Goal: Task Accomplishment & Management: Use online tool/utility

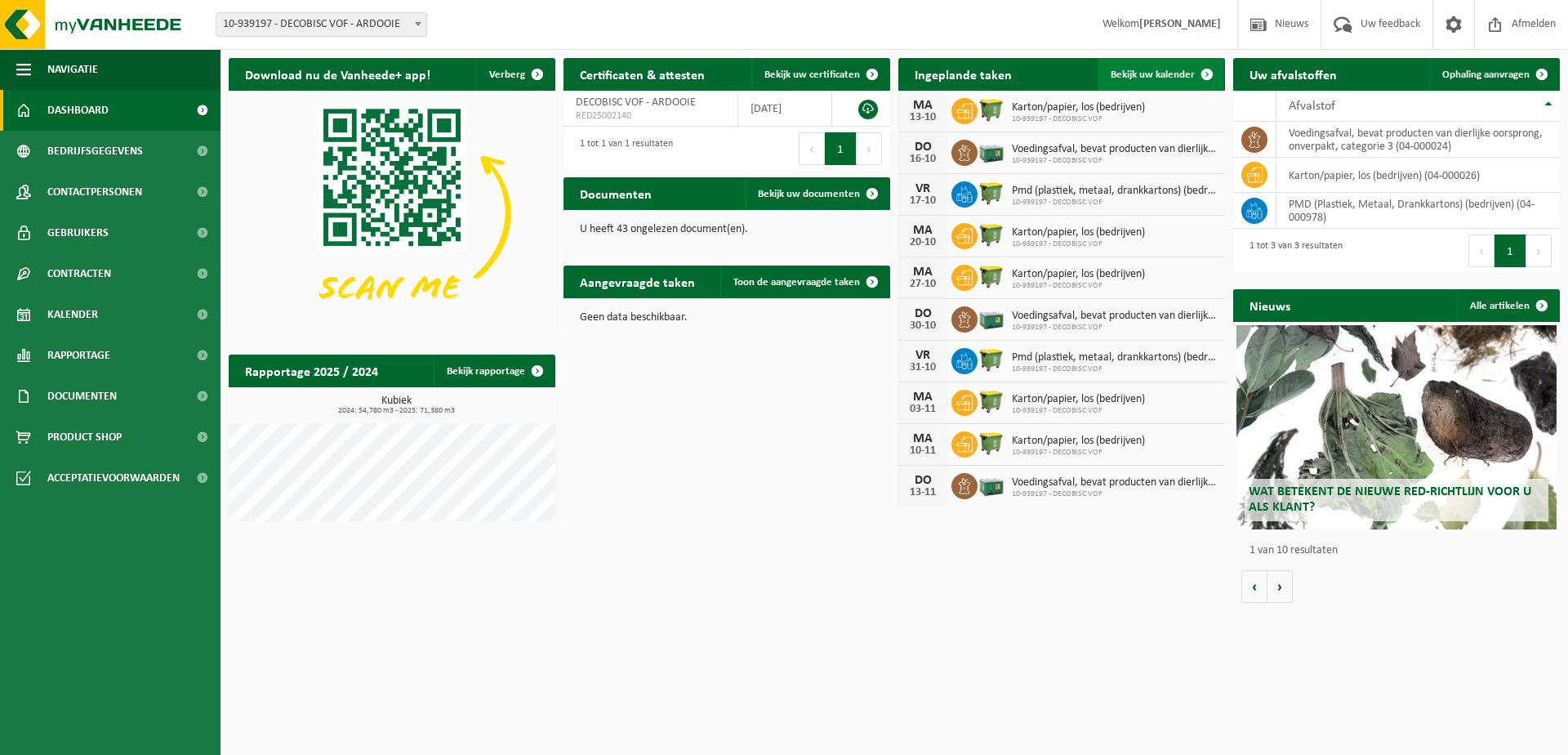
click at [1153, 71] on span "Bekijk uw kalender" at bounding box center [1152, 75] width 84 height 11
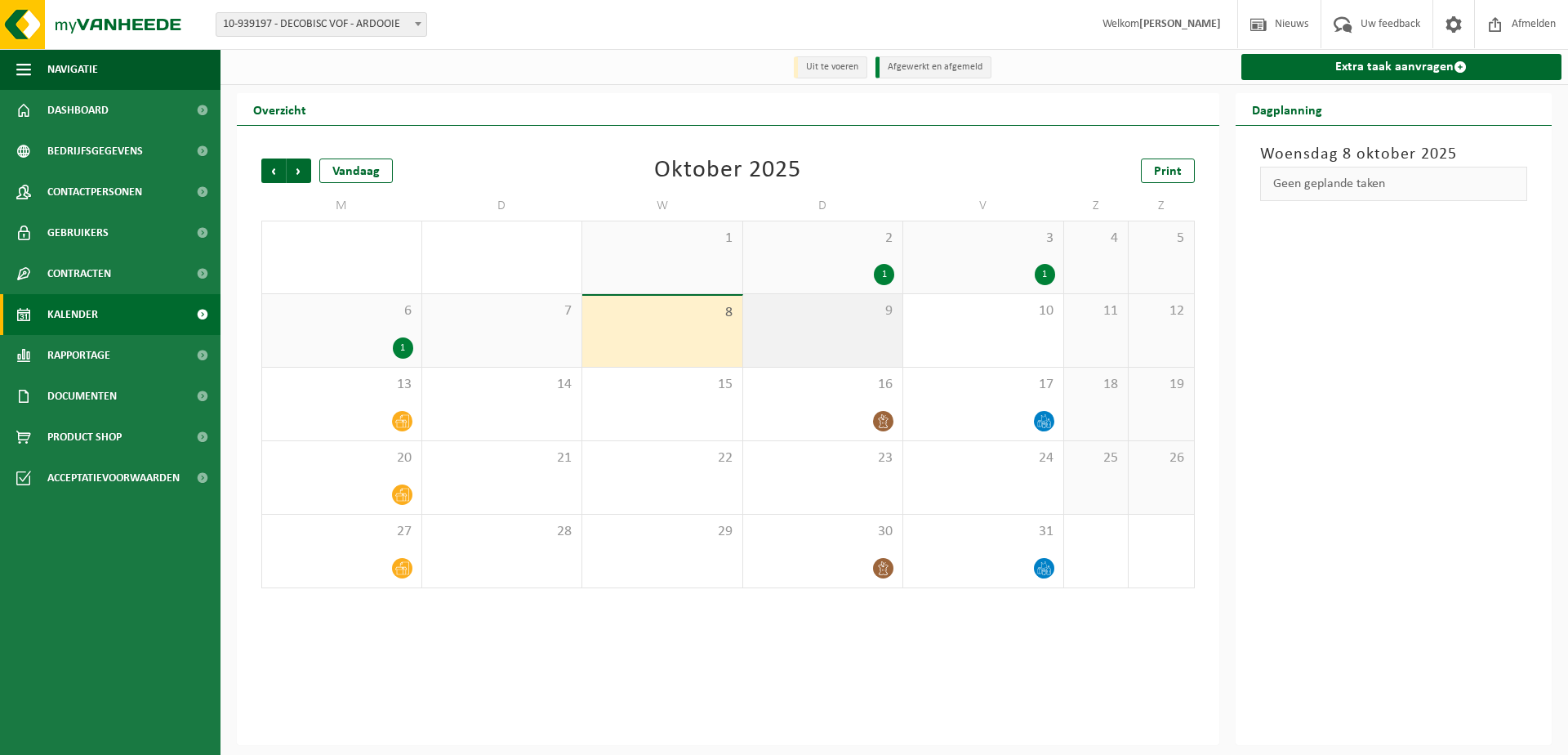
click at [837, 323] on div "9" at bounding box center [823, 330] width 160 height 73
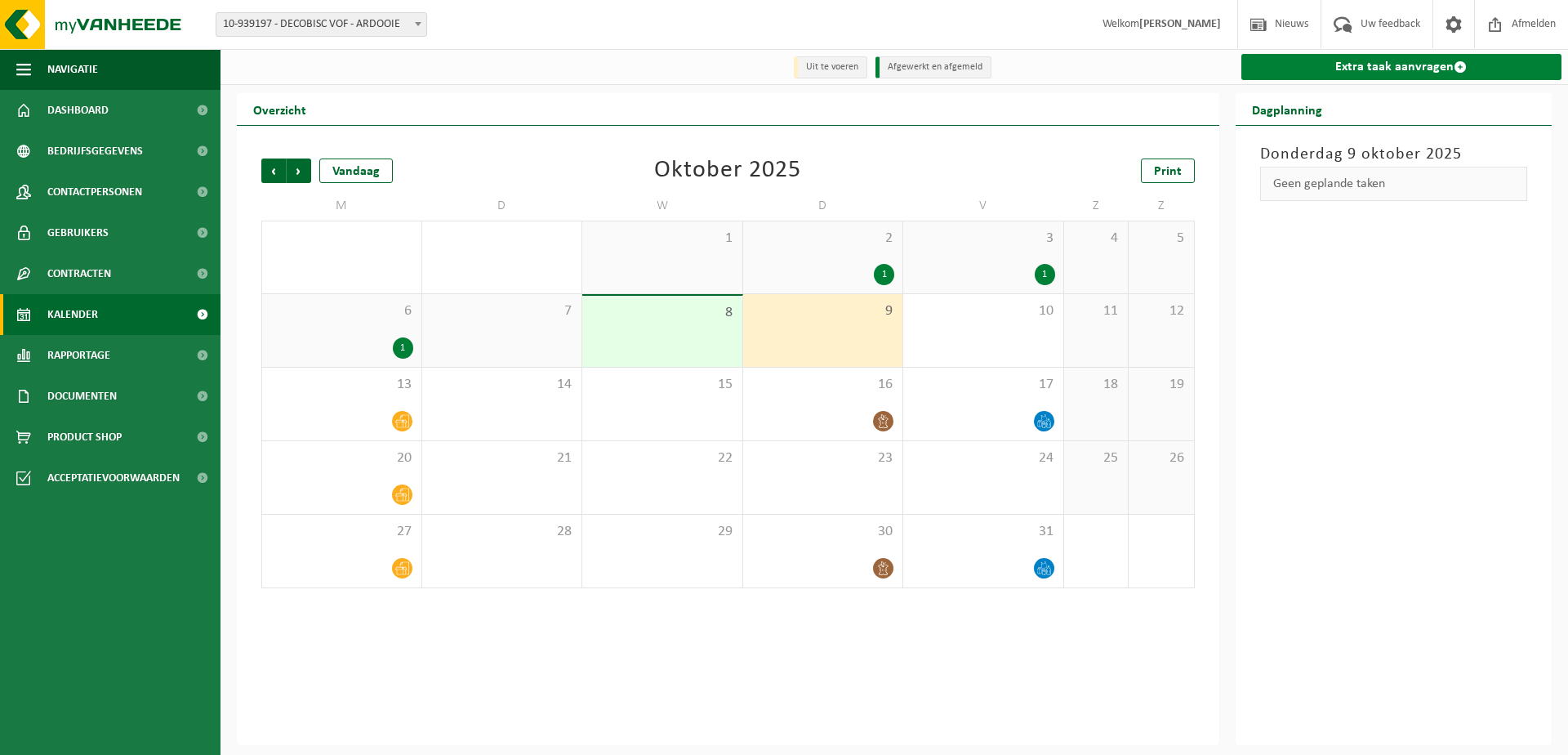
click at [1422, 65] on link "Extra taak aanvragen" at bounding box center [1401, 67] width 321 height 26
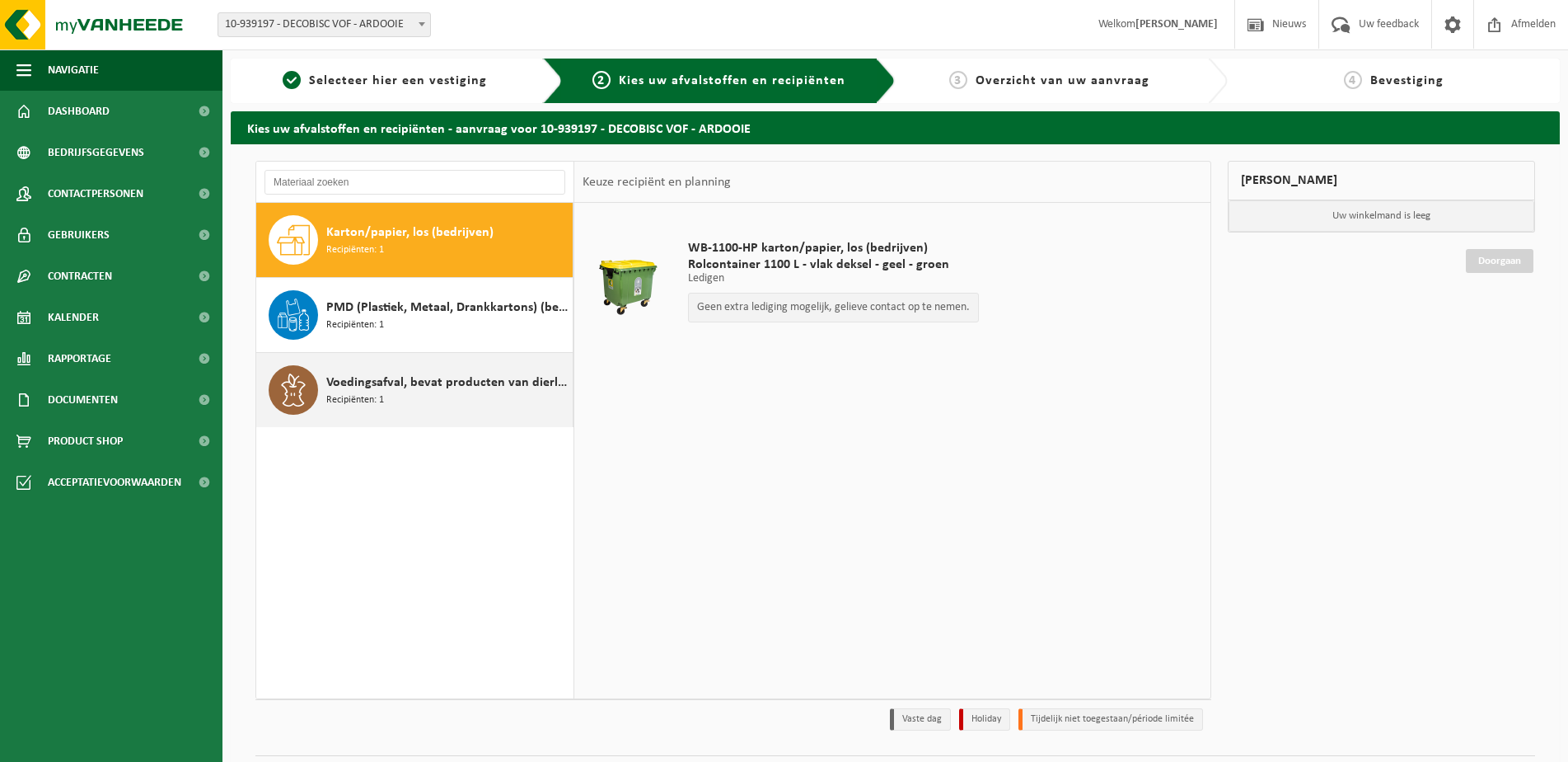
click at [372, 397] on span "Recipiënten: 1" at bounding box center [355, 401] width 58 height 16
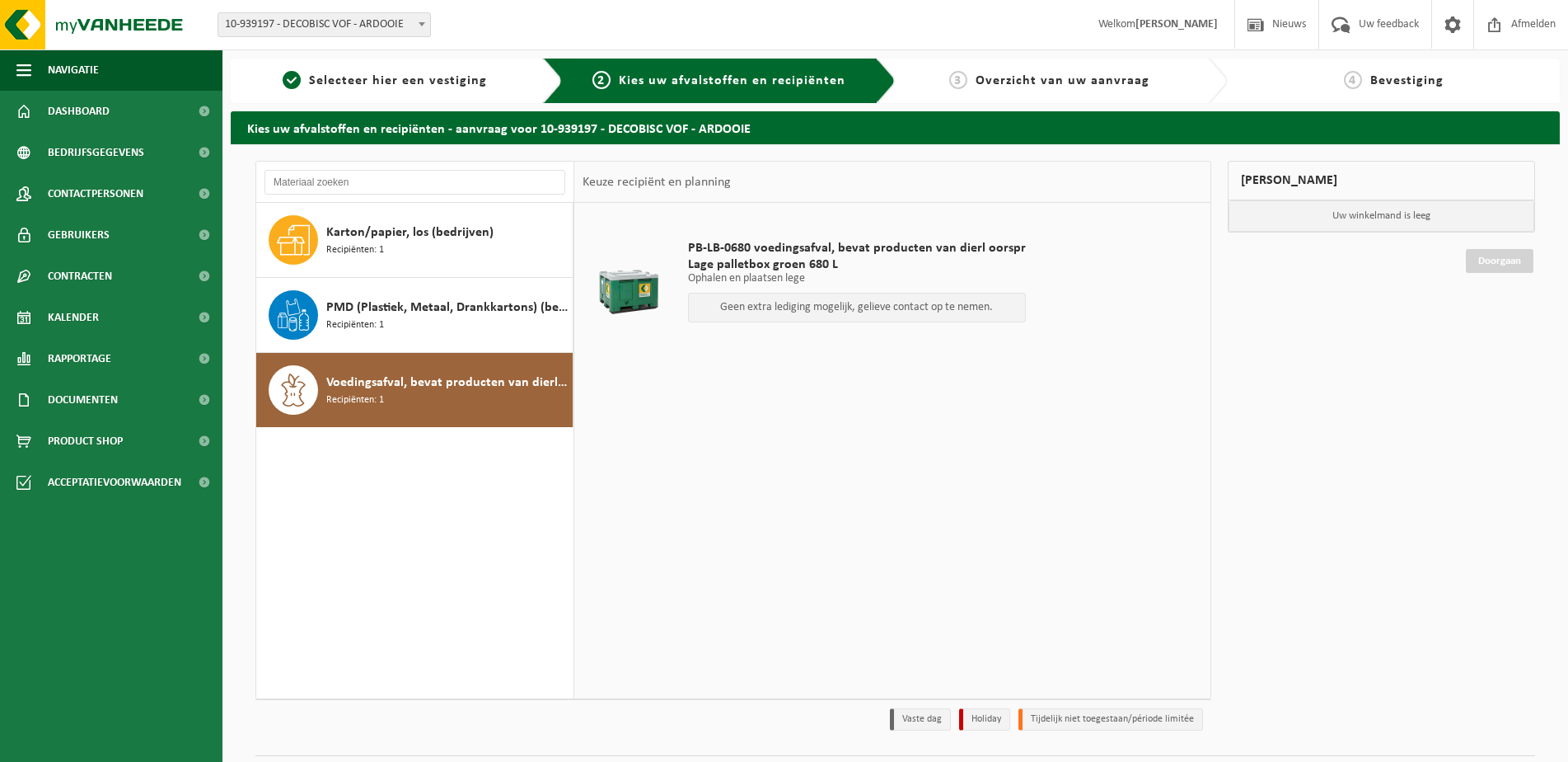
click at [865, 308] on p "Geen extra lediging mogelijk, gelieve contact op te nemen." at bounding box center [857, 308] width 319 height 12
click at [479, 384] on span "Voedingsafval, bevat producten van dierlijke oorsprong, onverpakt, categorie 3" at bounding box center [447, 382] width 242 height 20
click at [471, 310] on span "PMD (Plastiek, Metaal, Drankkartons) (bedrijven)" at bounding box center [447, 308] width 242 height 20
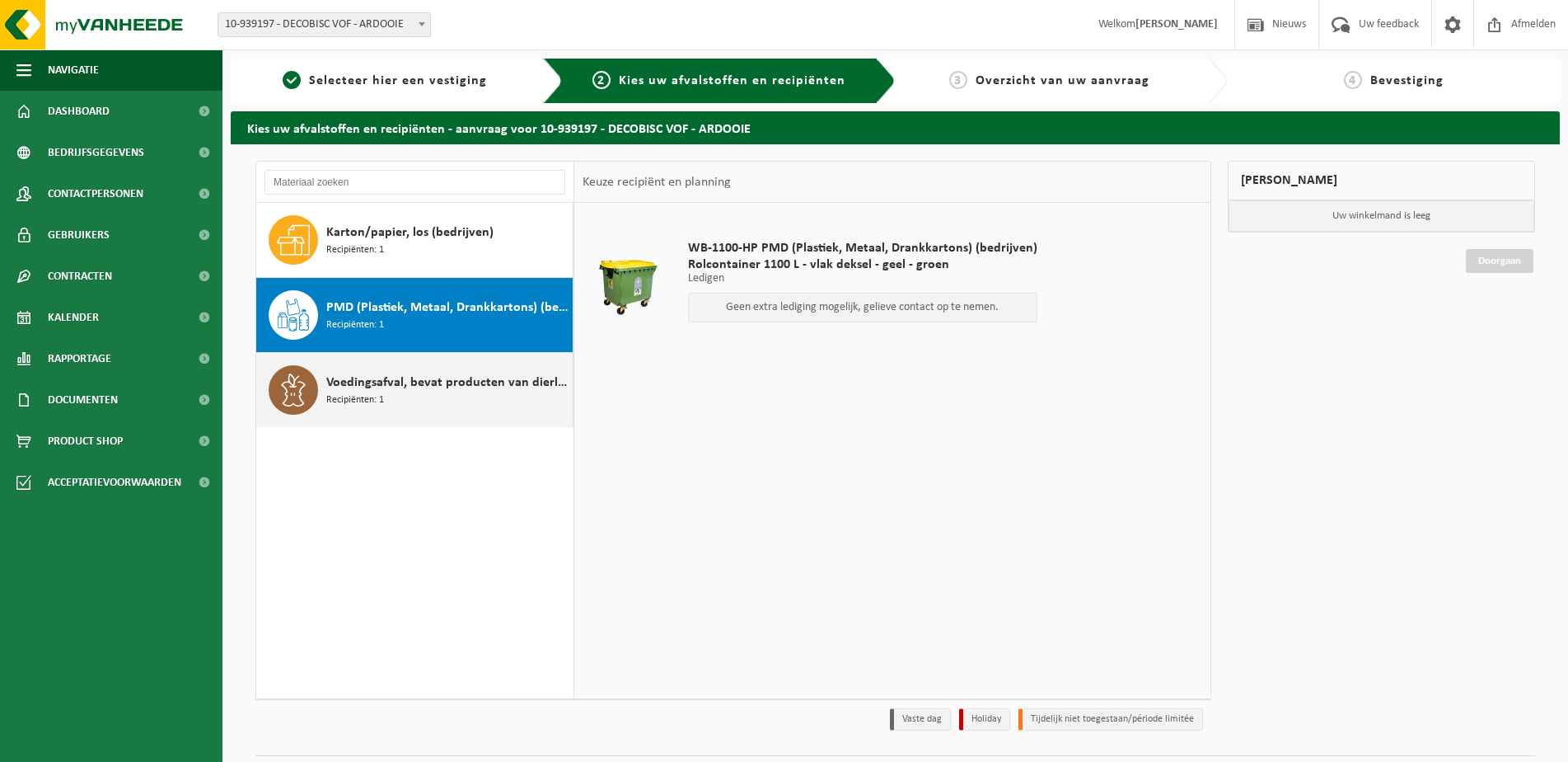
click at [464, 376] on span "Voedingsafval, bevat producten van dierlijke oorsprong, onverpakt, categorie 3" at bounding box center [447, 382] width 242 height 20
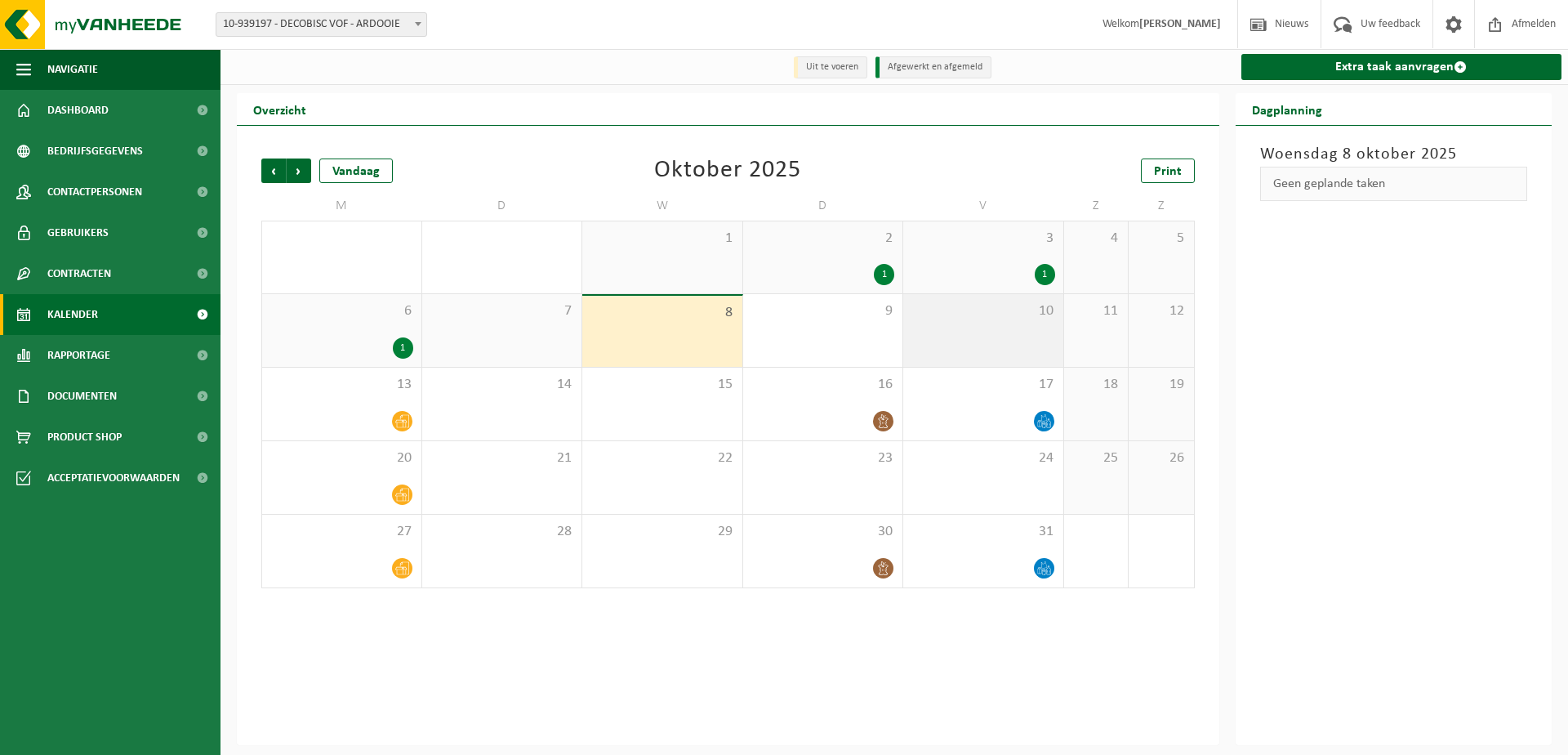
click at [996, 332] on div "10" at bounding box center [983, 330] width 160 height 73
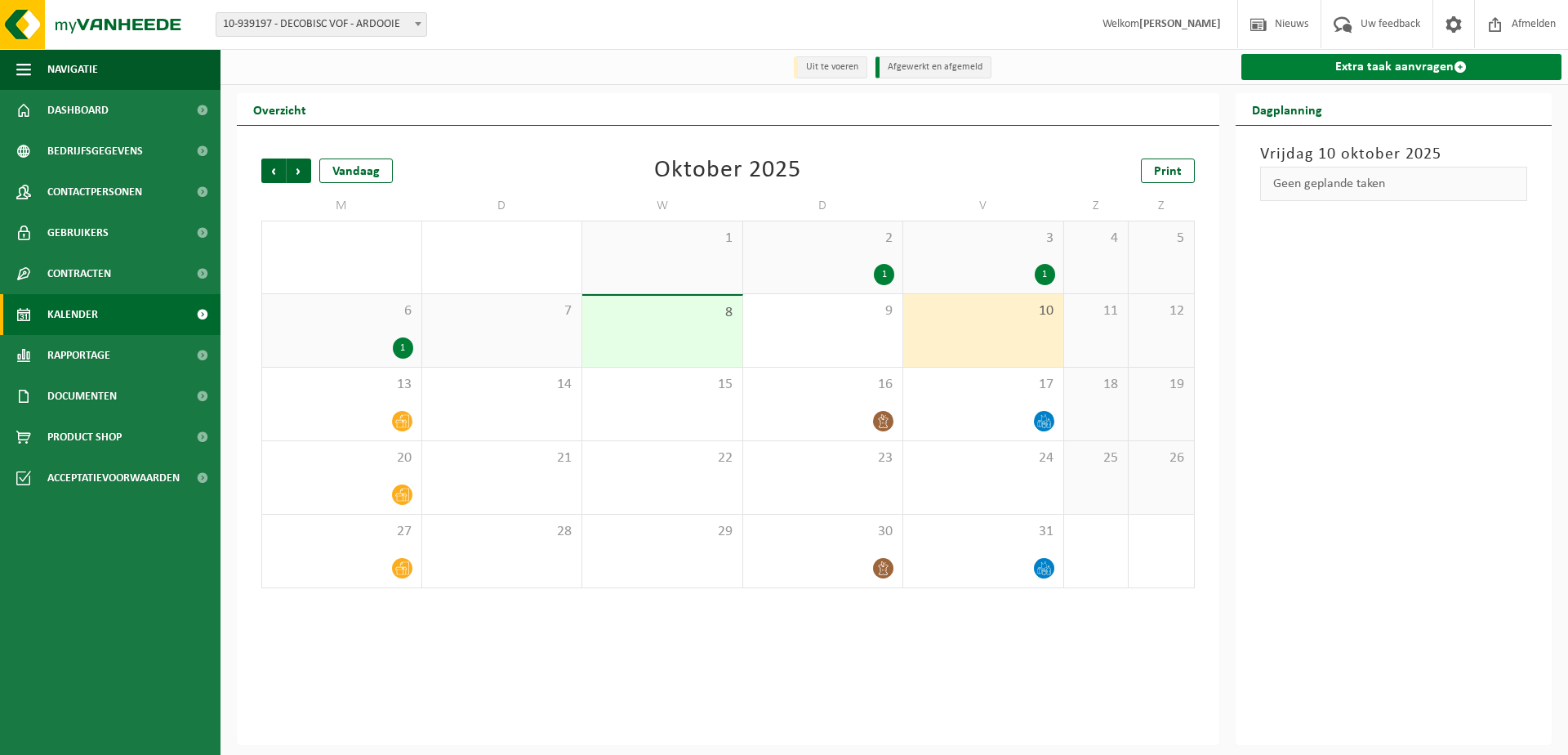
click at [1358, 60] on link "Extra taak aanvragen" at bounding box center [1401, 67] width 321 height 26
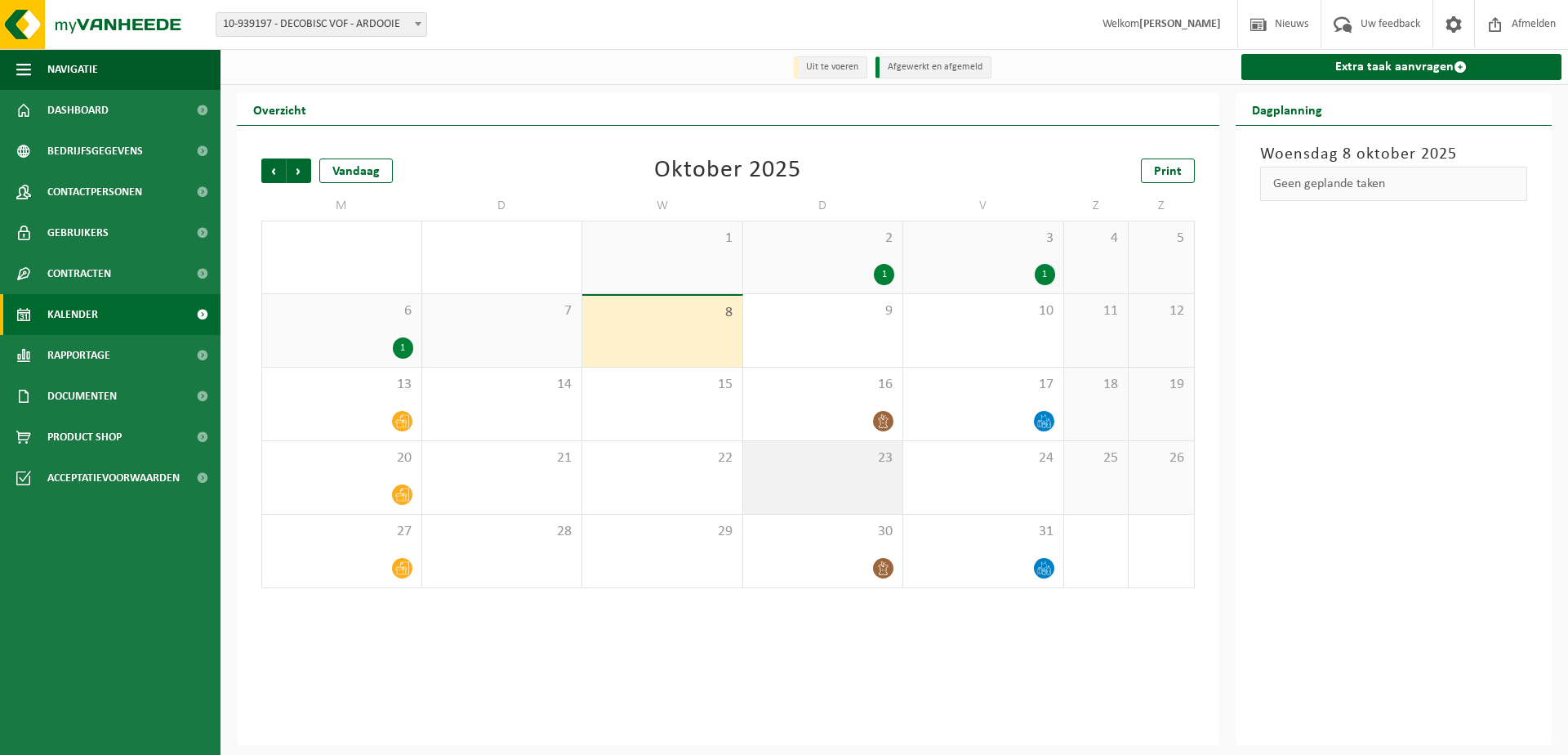
click at [847, 467] on span "23" at bounding box center [823, 458] width 144 height 18
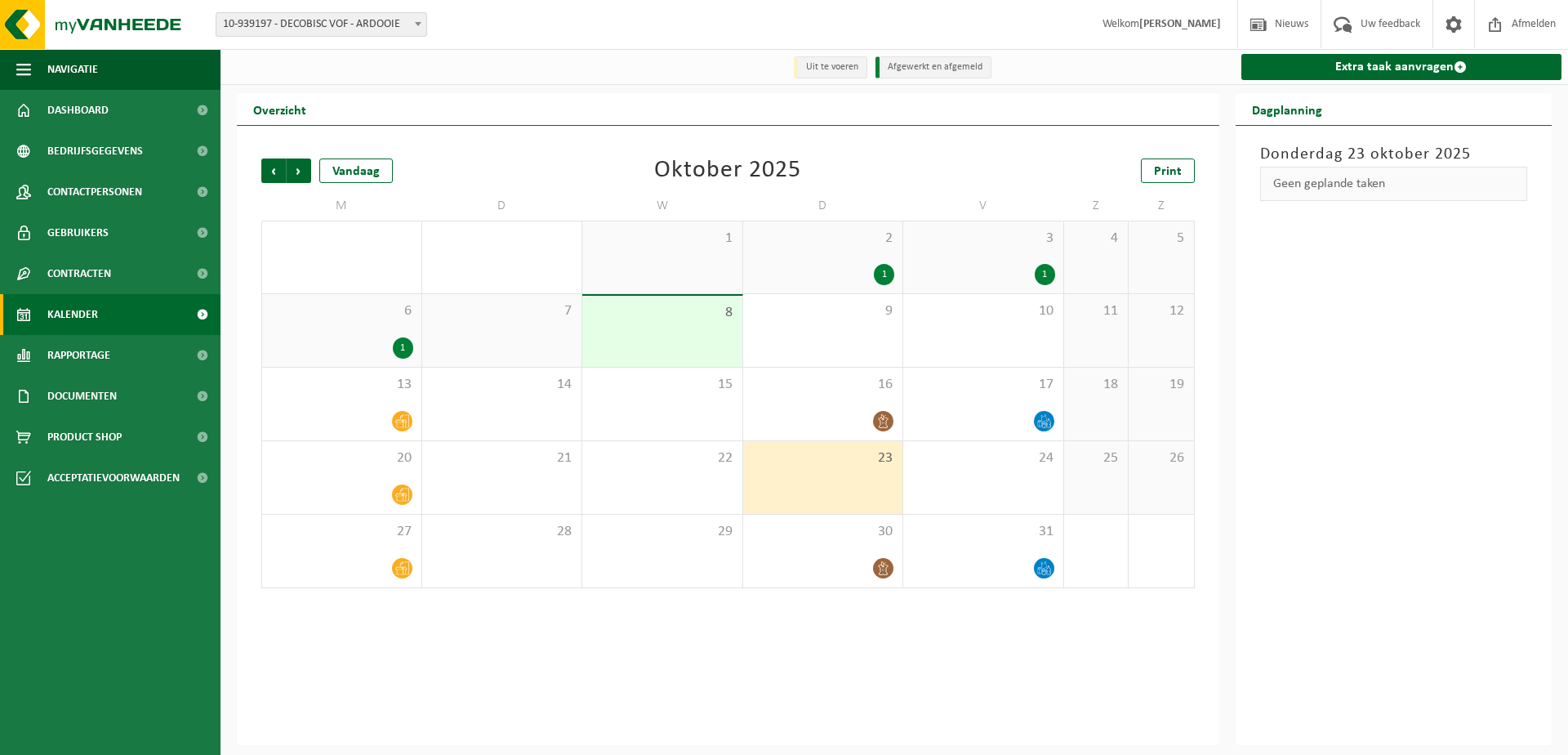
click at [833, 479] on div "23" at bounding box center [823, 476] width 160 height 73
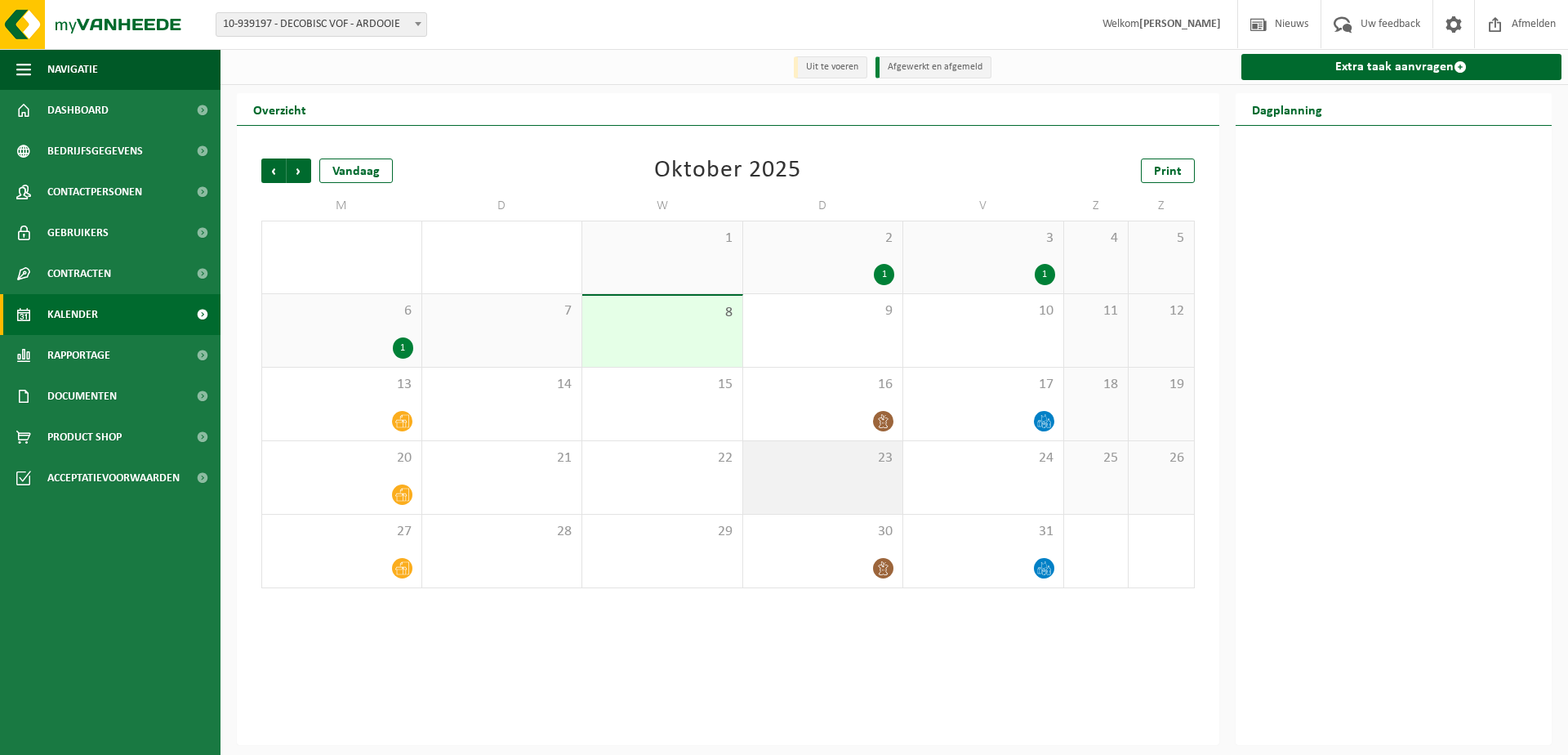
click at [832, 472] on div "23" at bounding box center [823, 476] width 160 height 73
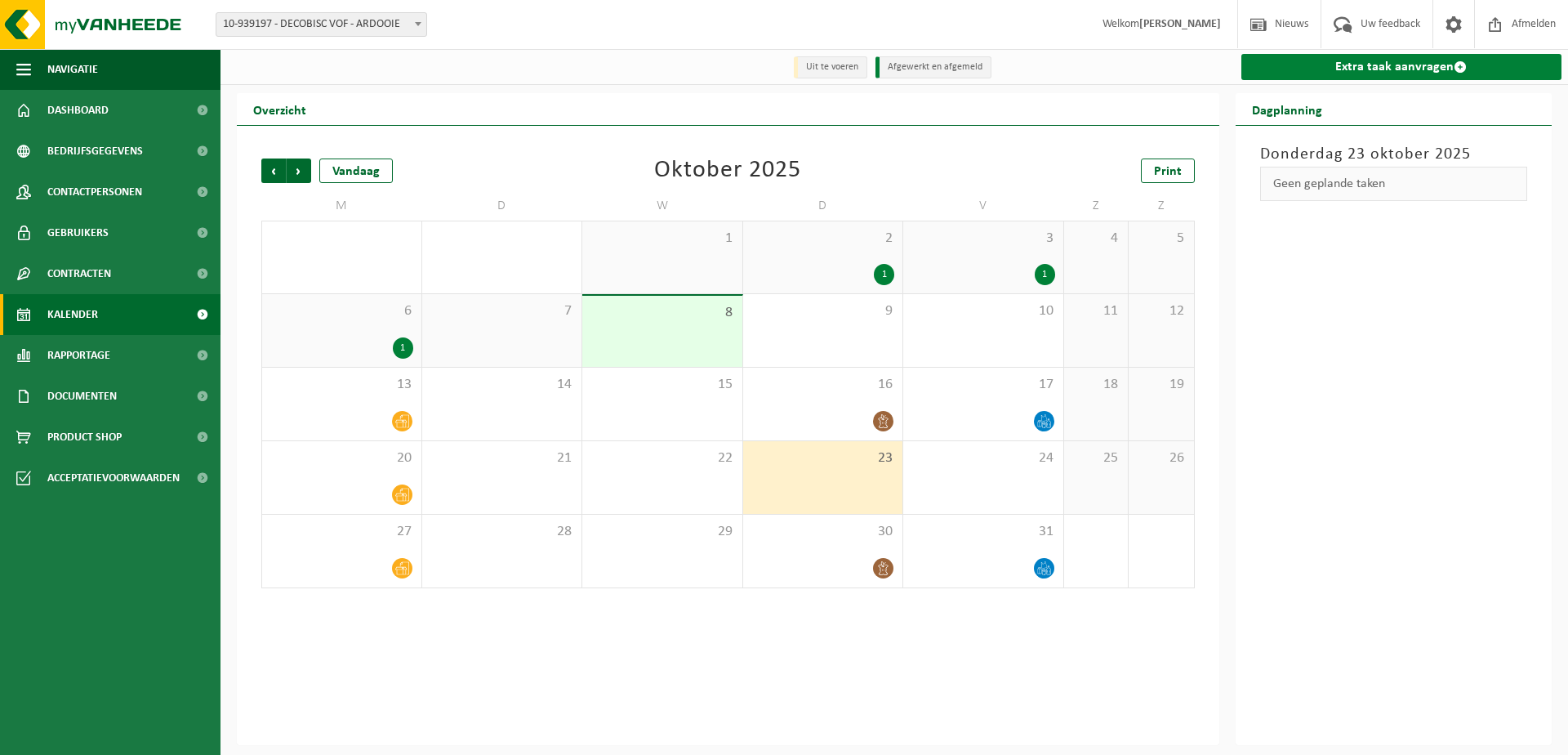
click at [1402, 69] on link "Extra taak aanvragen" at bounding box center [1401, 67] width 321 height 26
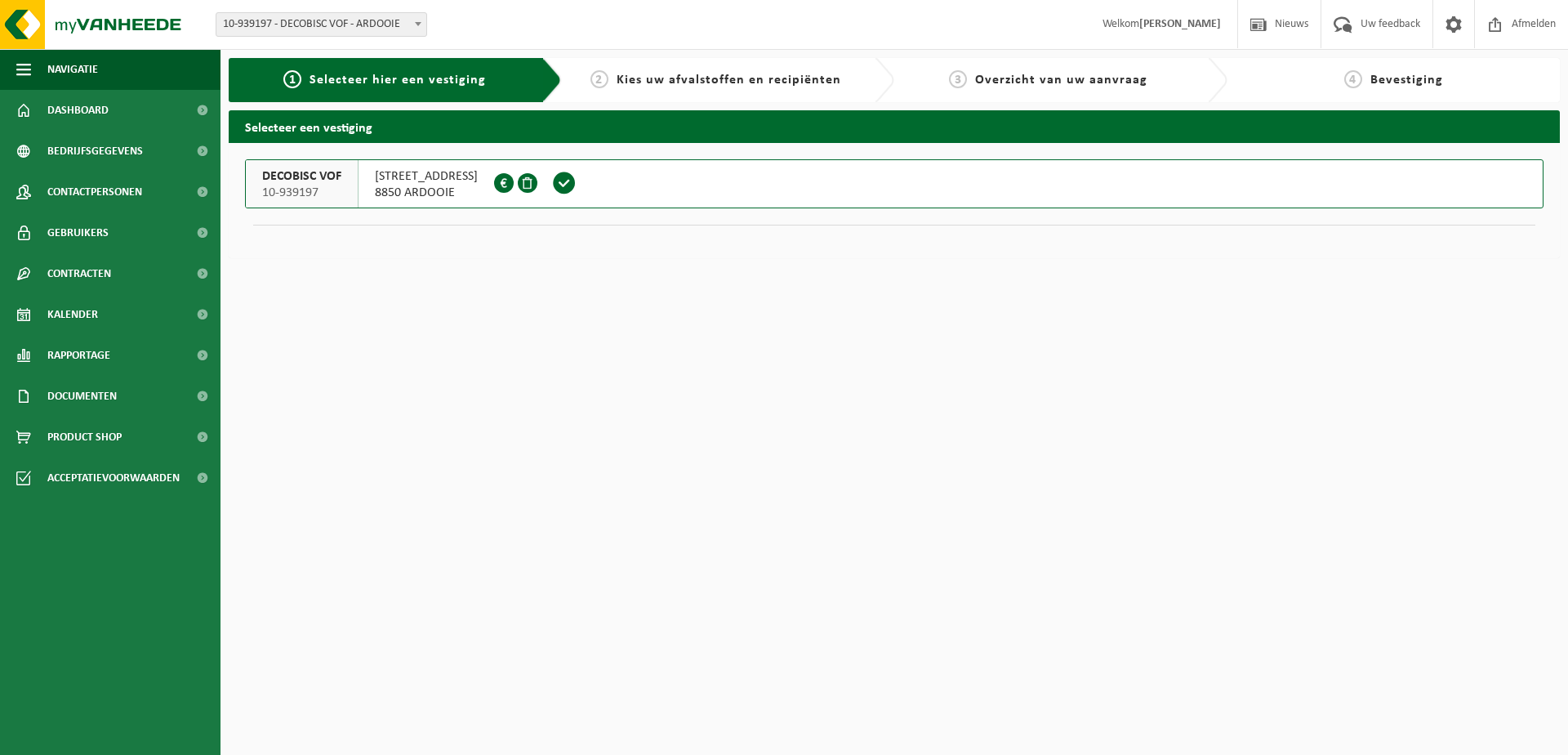
click at [422, 178] on span "MOTESTRAAT 18 / B" at bounding box center [426, 176] width 103 height 16
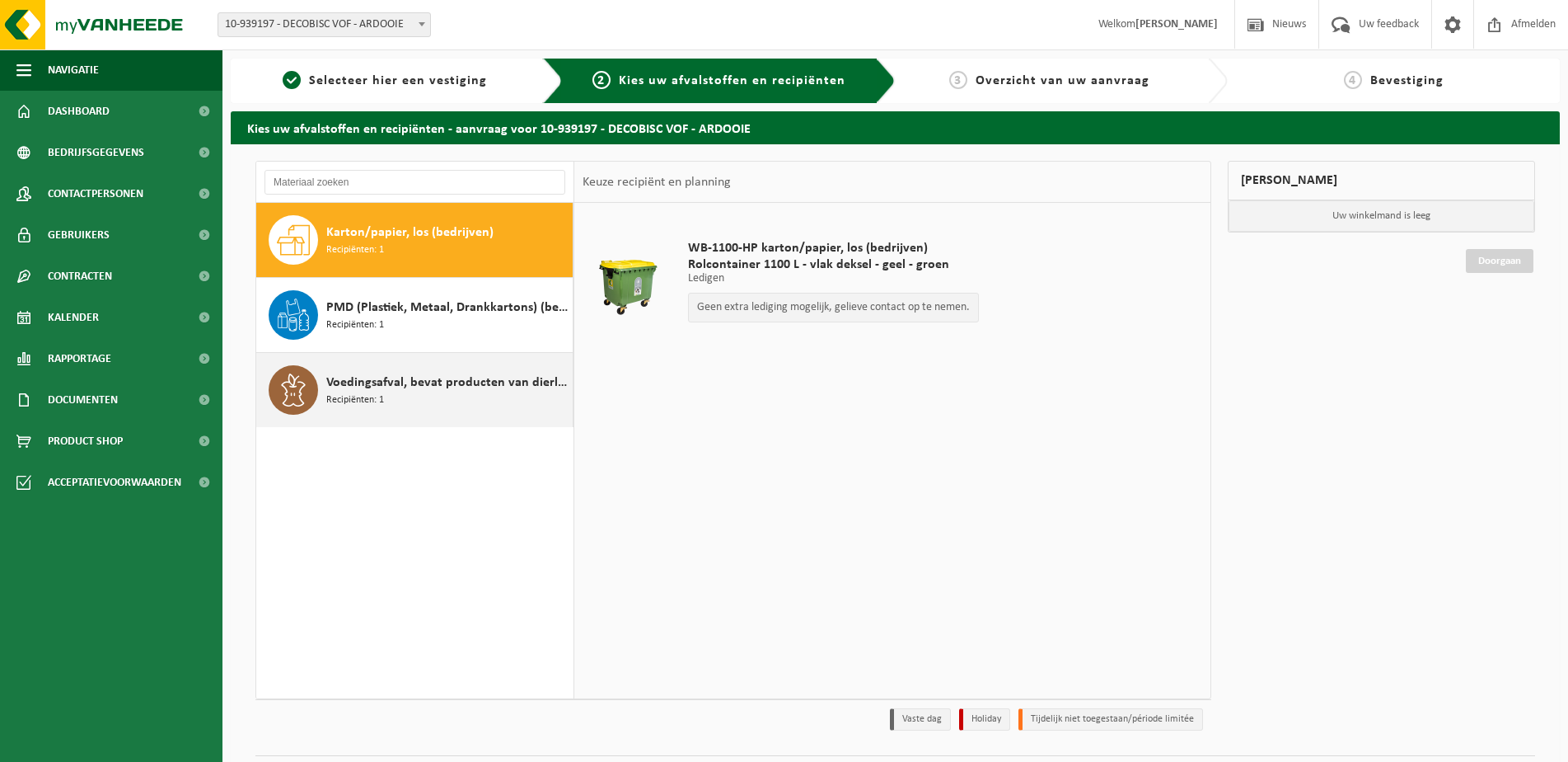
click at [401, 382] on span "Voedingsafval, bevat producten van dierlijke oorsprong, onverpakt, categorie 3" at bounding box center [447, 382] width 242 height 20
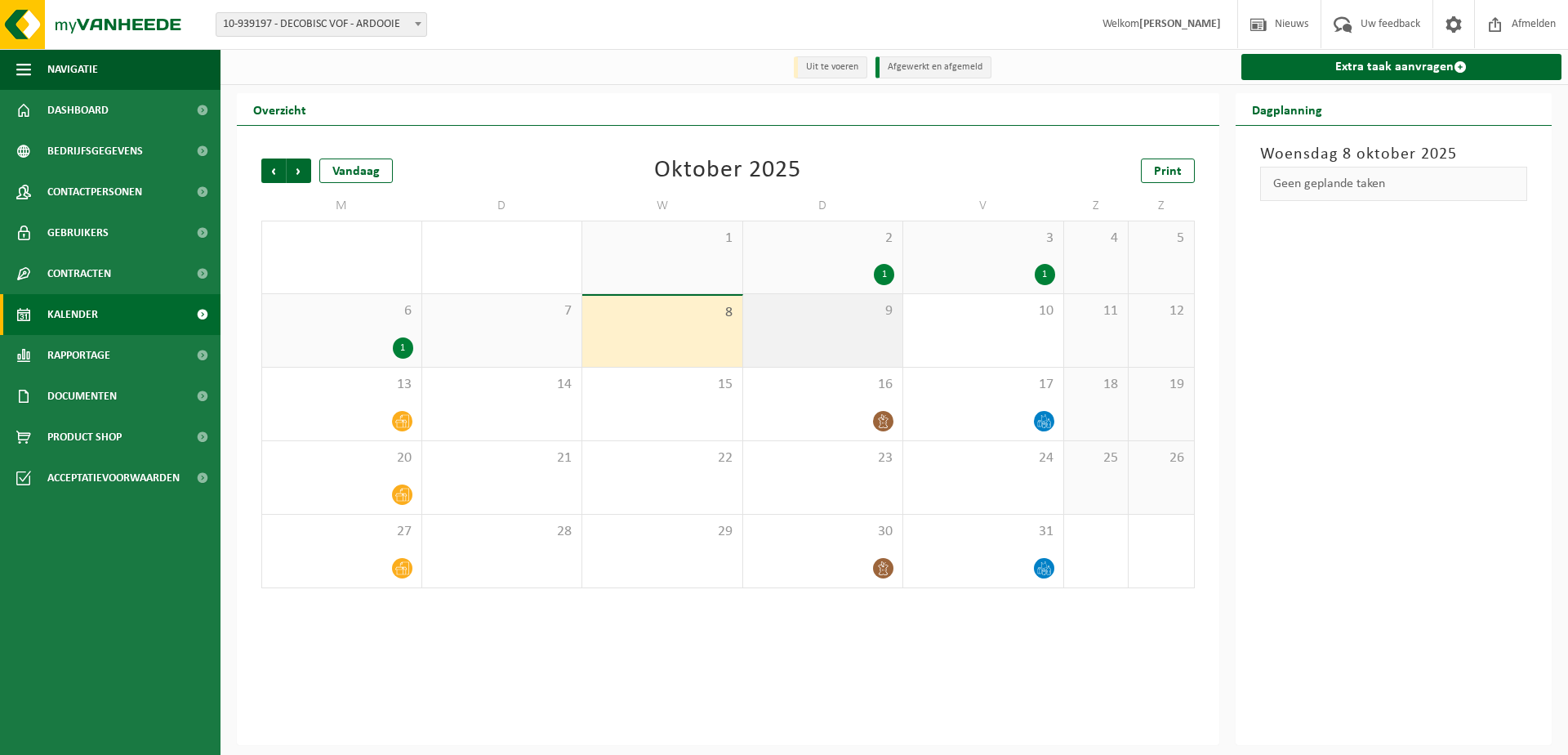
click at [822, 332] on div "9" at bounding box center [823, 330] width 160 height 73
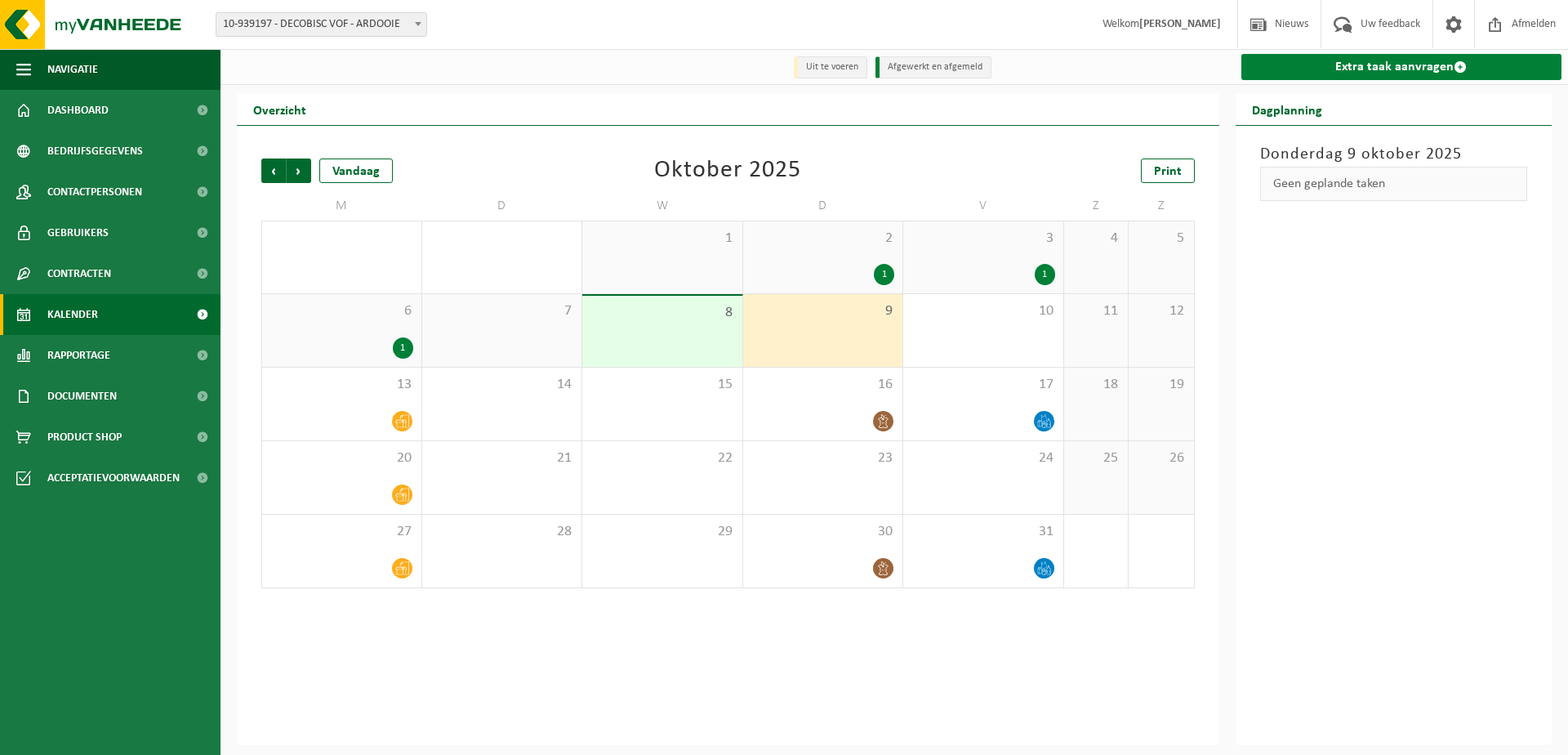
click at [1402, 68] on link "Extra taak aanvragen" at bounding box center [1401, 67] width 321 height 26
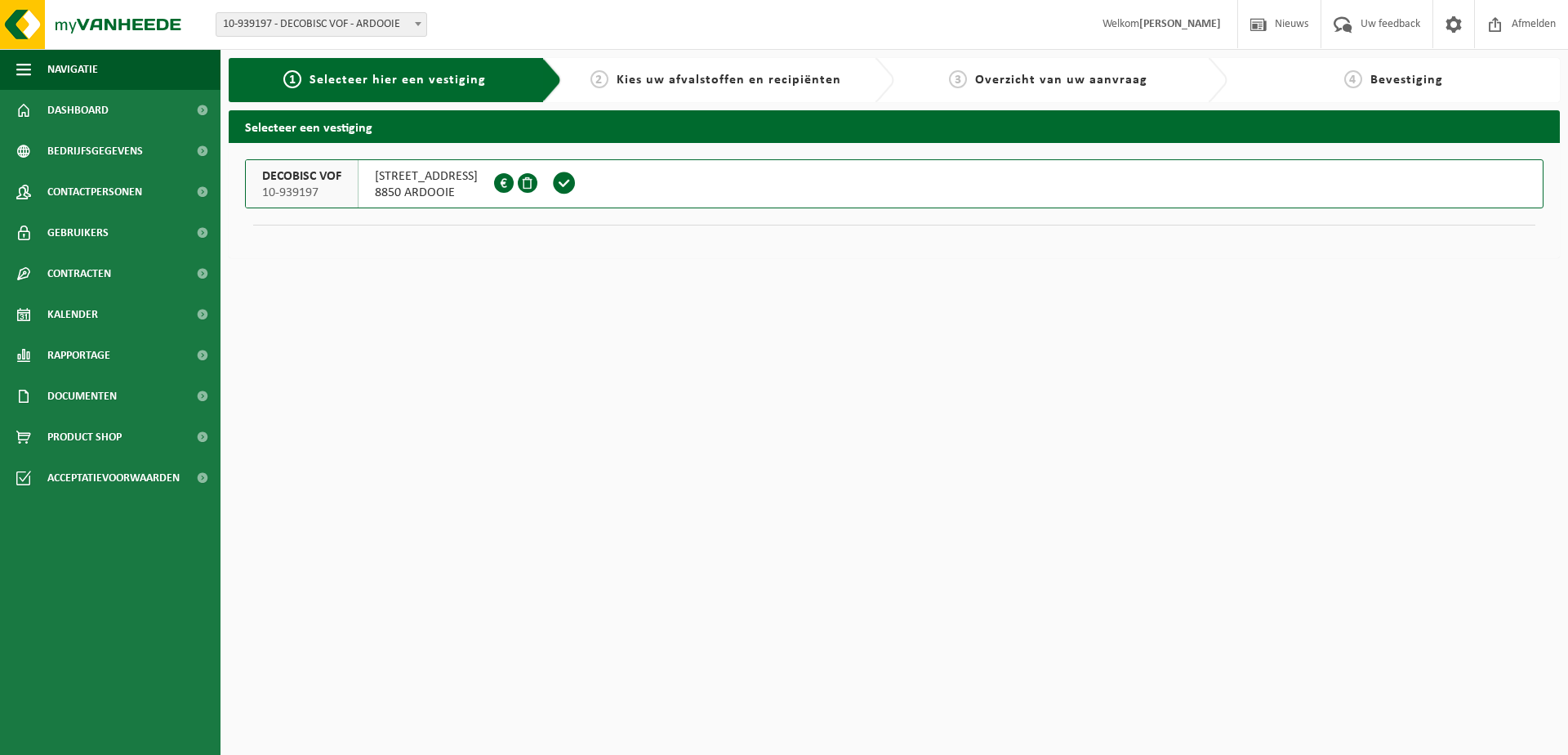
click at [327, 182] on span "DECOBISC VOF" at bounding box center [302, 176] width 80 height 16
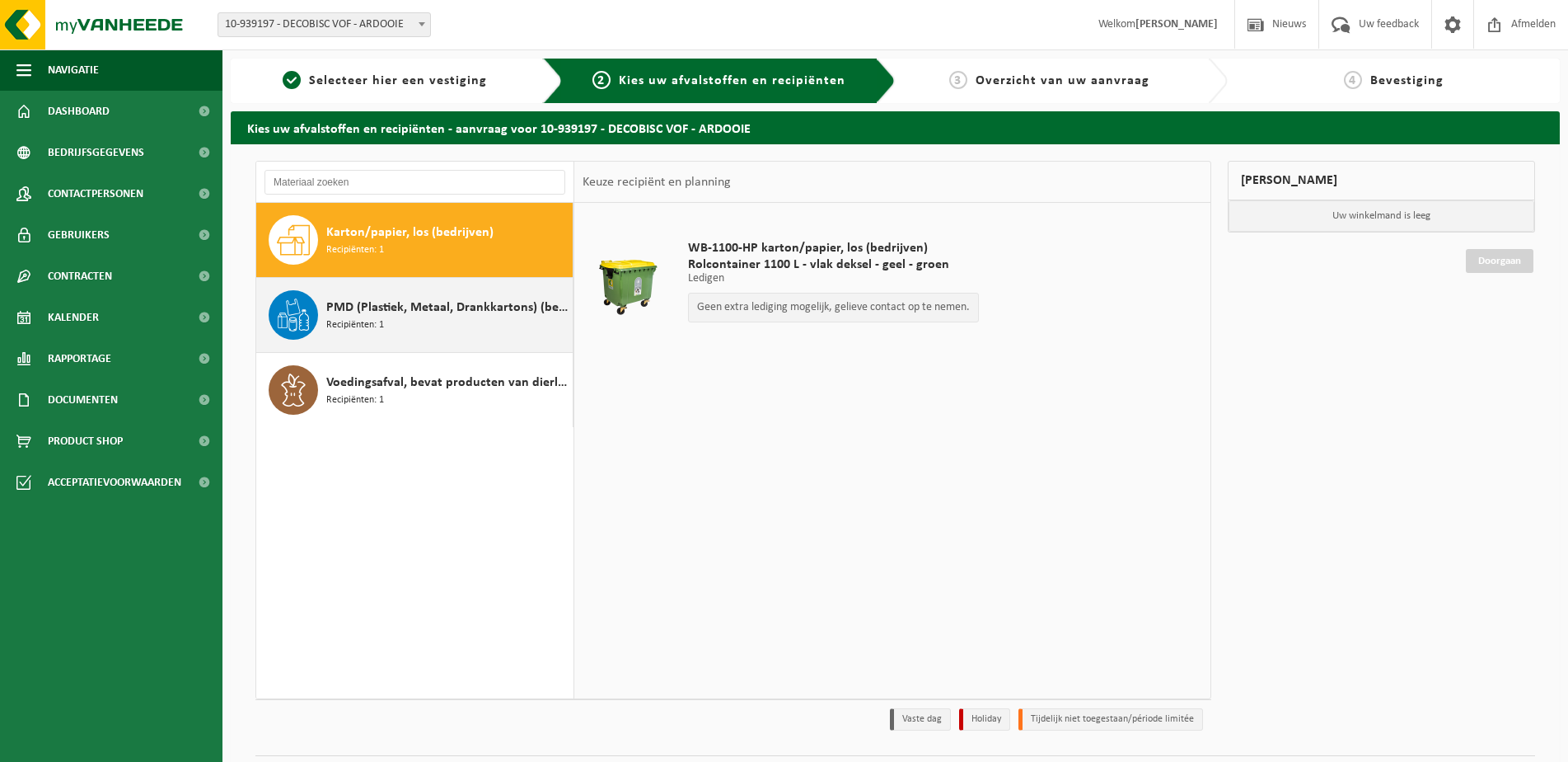
click at [402, 314] on span "PMD (Plastiek, Metaal, Drankkartons) (bedrijven)" at bounding box center [447, 308] width 242 height 20
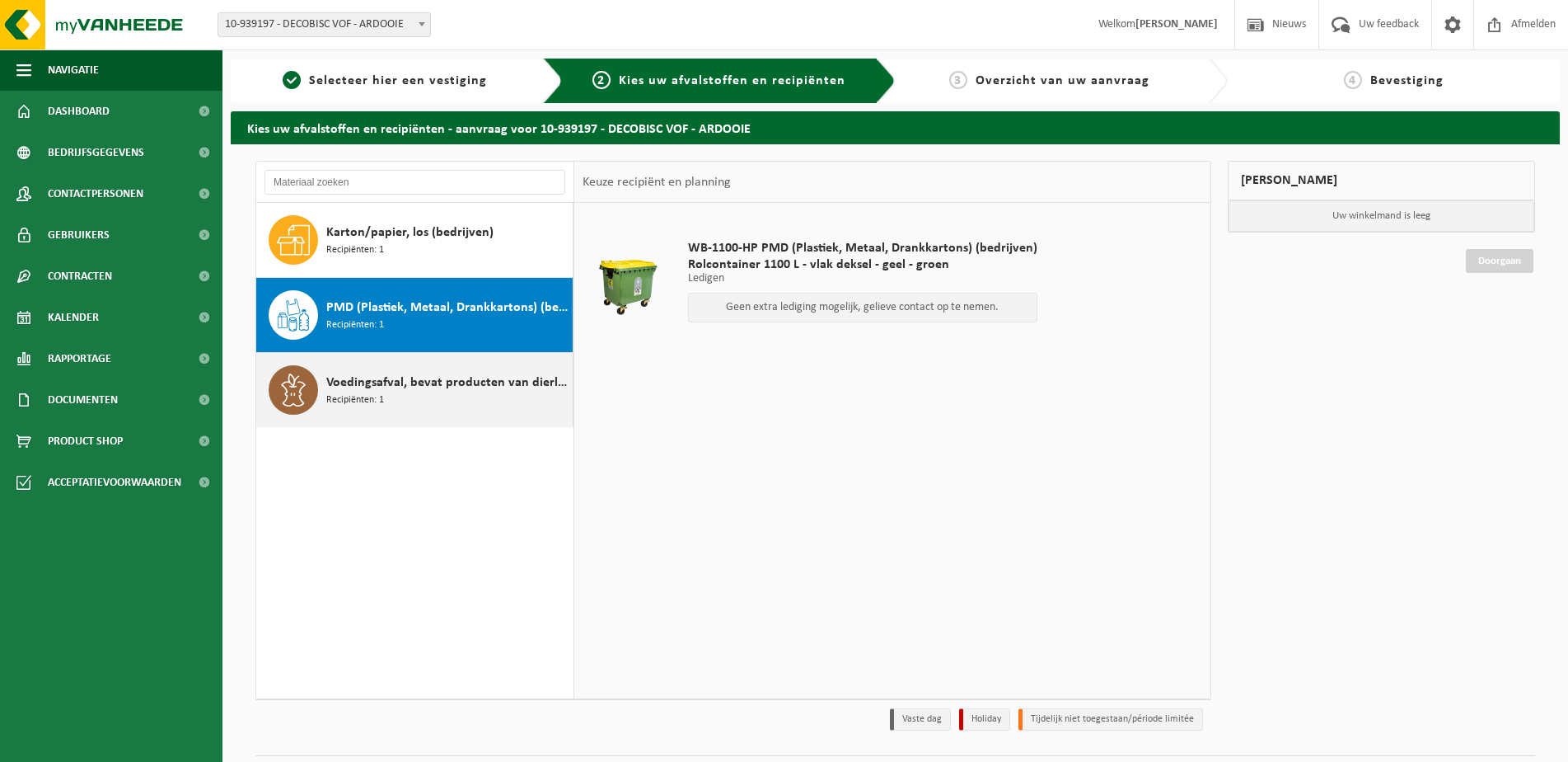
click at [424, 385] on span "Voedingsafval, bevat producten van dierlijke oorsprong, onverpakt, categorie 3" at bounding box center [447, 382] width 242 height 20
